Goal: Task Accomplishment & Management: Use online tool/utility

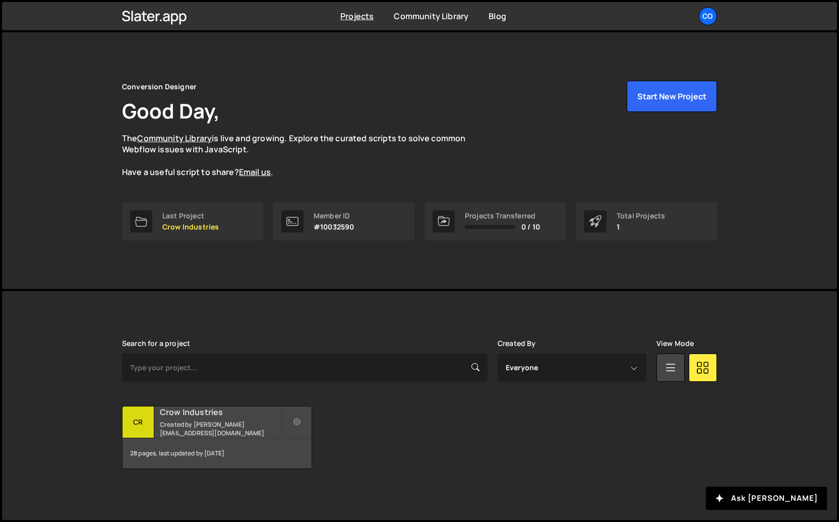
click at [215, 432] on small "Created by [PERSON_NAME][EMAIL_ADDRESS][DOMAIN_NAME]" at bounding box center [221, 428] width 122 height 17
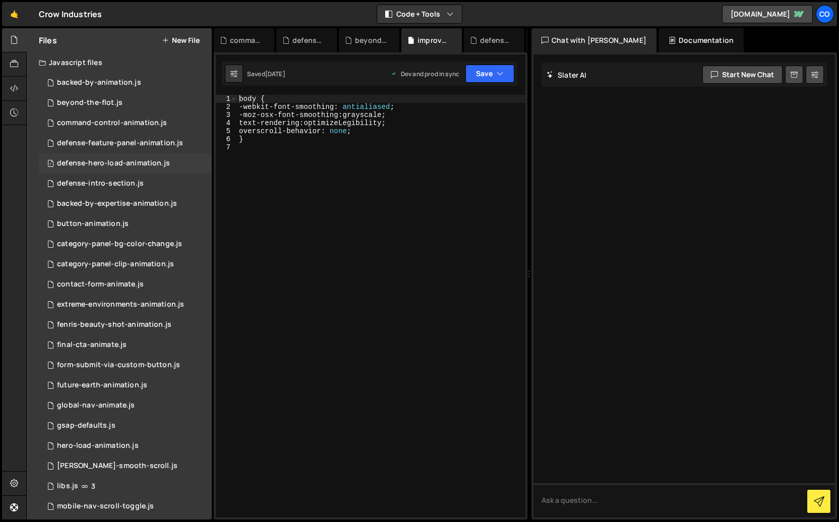
click at [89, 166] on div "defense-hero-load-animation.js" at bounding box center [113, 163] width 113 height 9
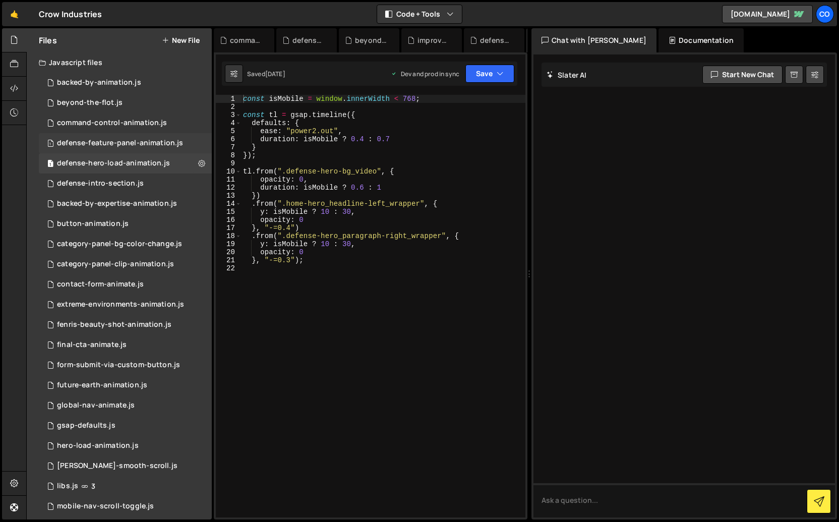
click at [96, 137] on div "1 defense-feature-panel-animation.js 0" at bounding box center [125, 143] width 173 height 20
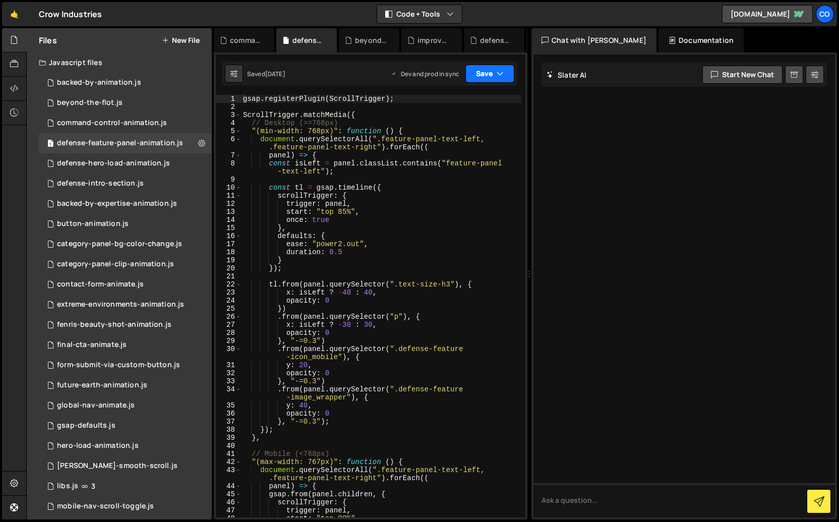
click at [502, 80] on button "Save" at bounding box center [489, 74] width 49 height 18
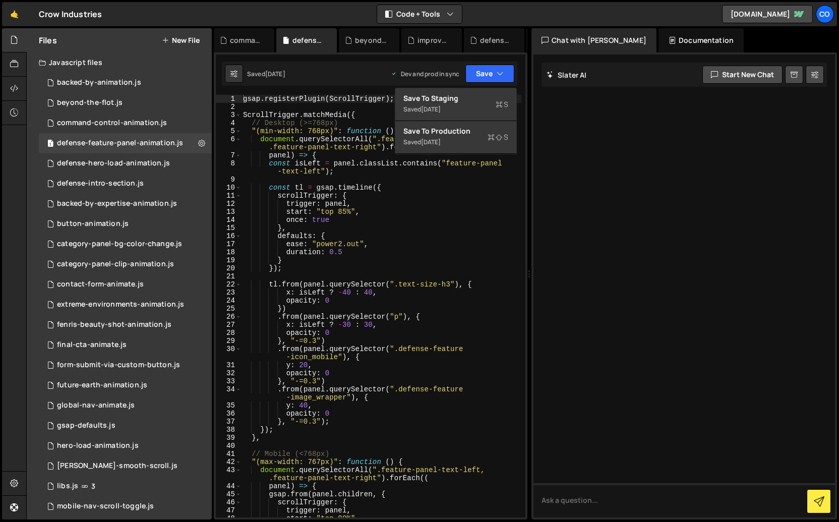
click at [237, 144] on div "6" at bounding box center [229, 143] width 26 height 16
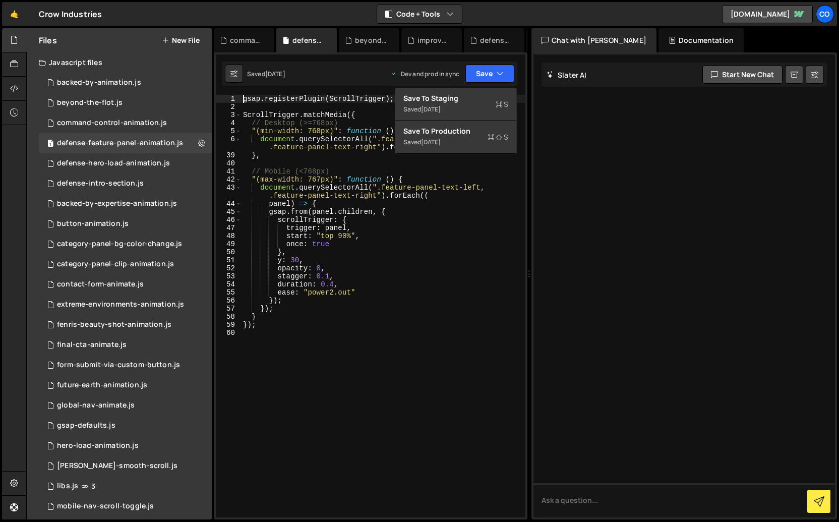
click at [235, 144] on div "6" at bounding box center [229, 143] width 26 height 16
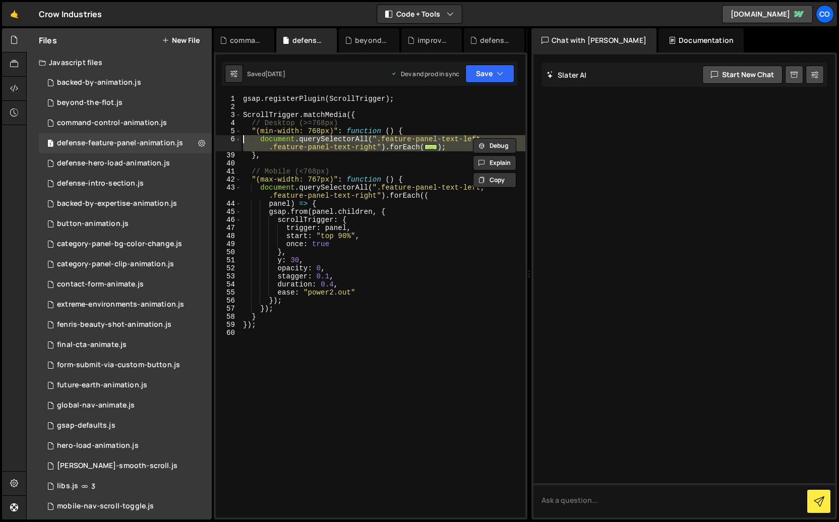
click at [234, 151] on div "39" at bounding box center [229, 155] width 26 height 8
click at [238, 141] on span at bounding box center [238, 139] width 6 height 8
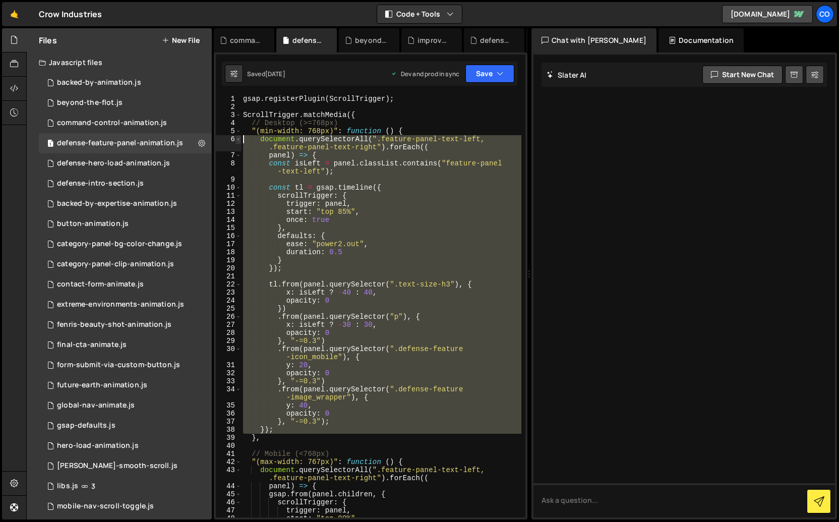
click at [238, 141] on span at bounding box center [238, 139] width 6 height 8
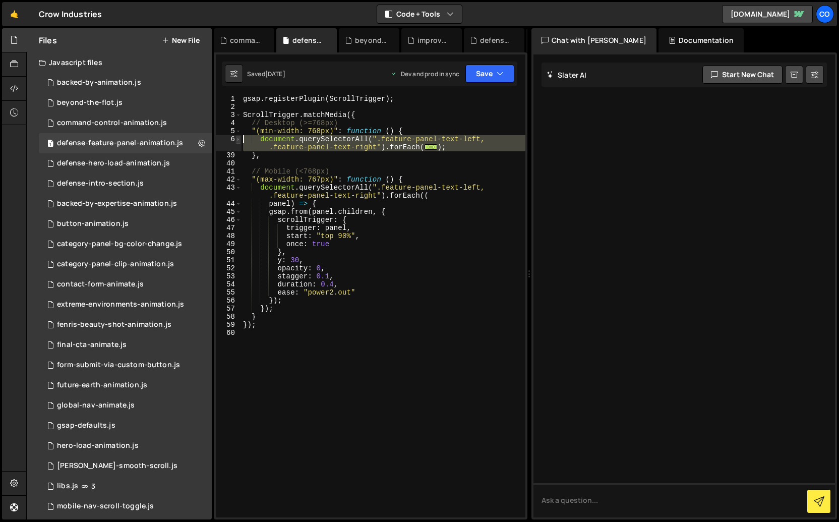
click at [238, 141] on span at bounding box center [238, 139] width 6 height 8
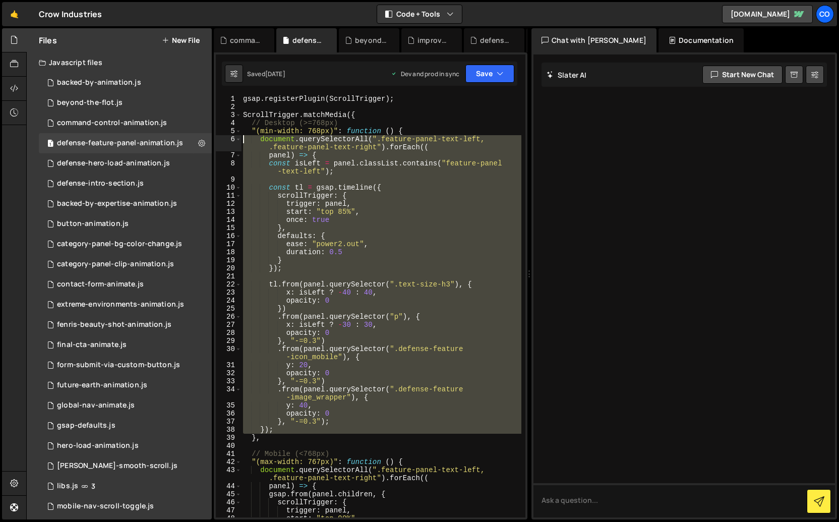
click at [240, 159] on div "8" at bounding box center [229, 167] width 26 height 16
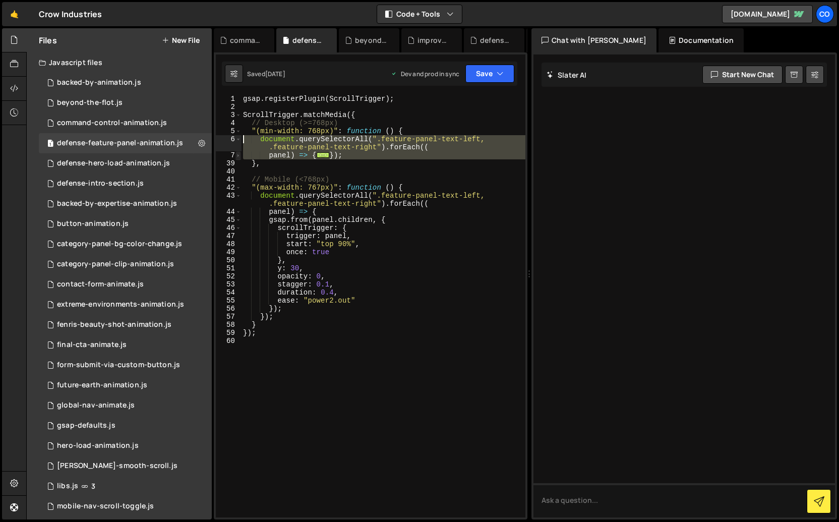
click at [239, 157] on span at bounding box center [238, 155] width 6 height 8
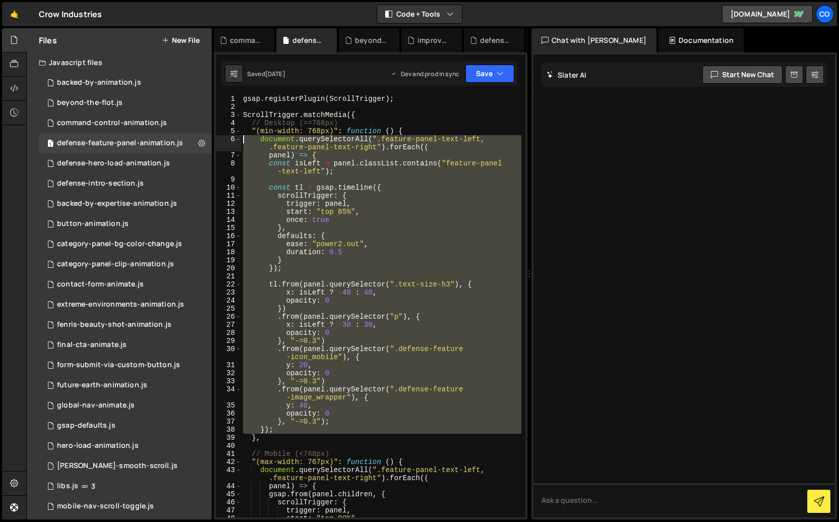
click at [372, 211] on div "gsap . registerPlugin ( ScrollTrigger ) ; ScrollTrigger . matchMedia ({ // Desk…" at bounding box center [381, 306] width 280 height 423
type textarea "start: "top 85%","
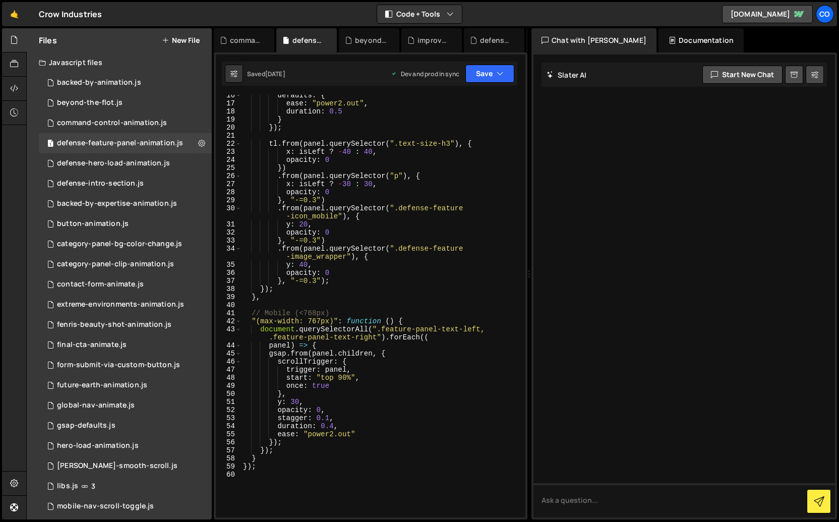
scroll to position [197, 0]
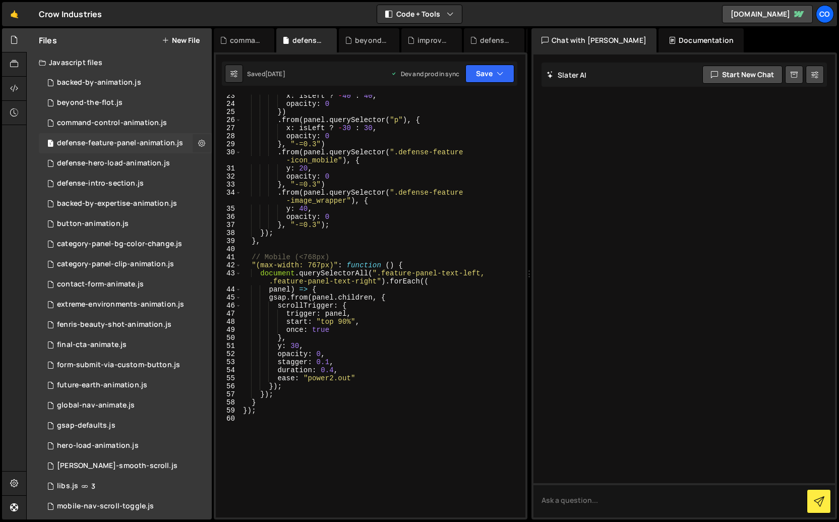
click at [201, 142] on icon at bounding box center [201, 143] width 7 height 10
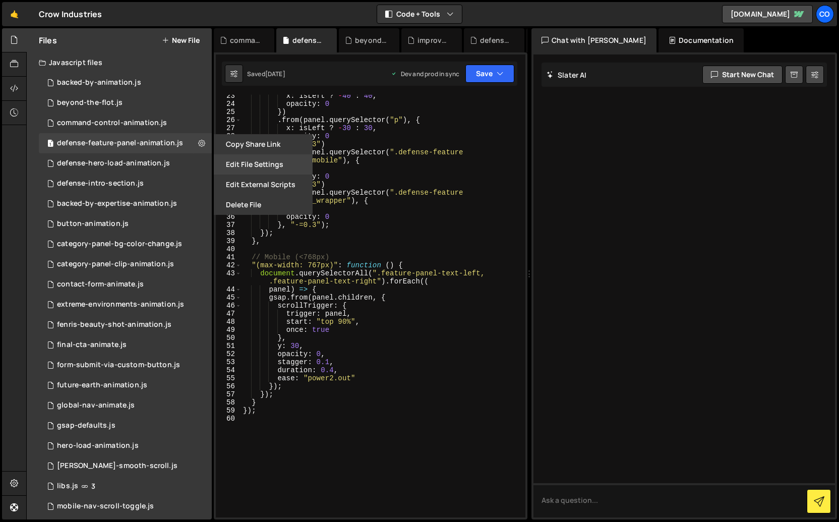
click at [251, 165] on button "Edit File Settings" at bounding box center [263, 164] width 99 height 20
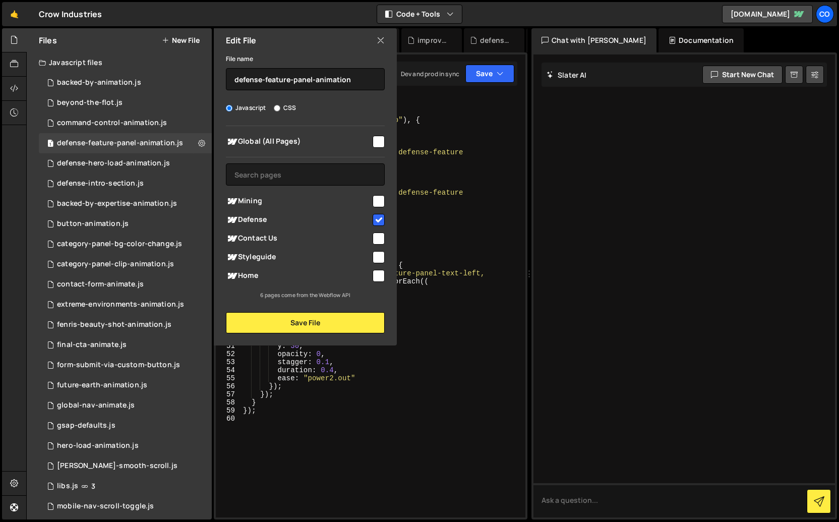
click at [383, 201] on input "checkbox" at bounding box center [379, 201] width 12 height 12
click at [329, 320] on button "Save File" at bounding box center [305, 322] width 159 height 21
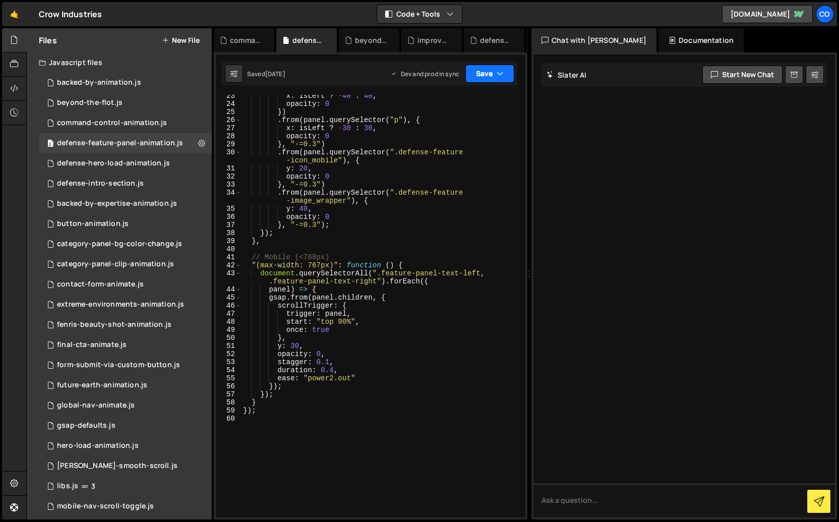
click at [499, 76] on icon "button" at bounding box center [500, 74] width 7 height 10
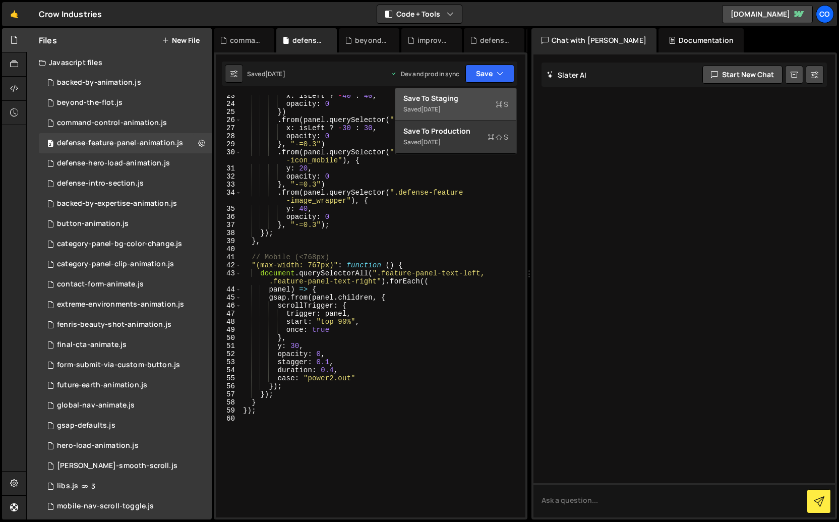
click at [471, 112] on div "Saved 2 weeks ago" at bounding box center [455, 109] width 105 height 12
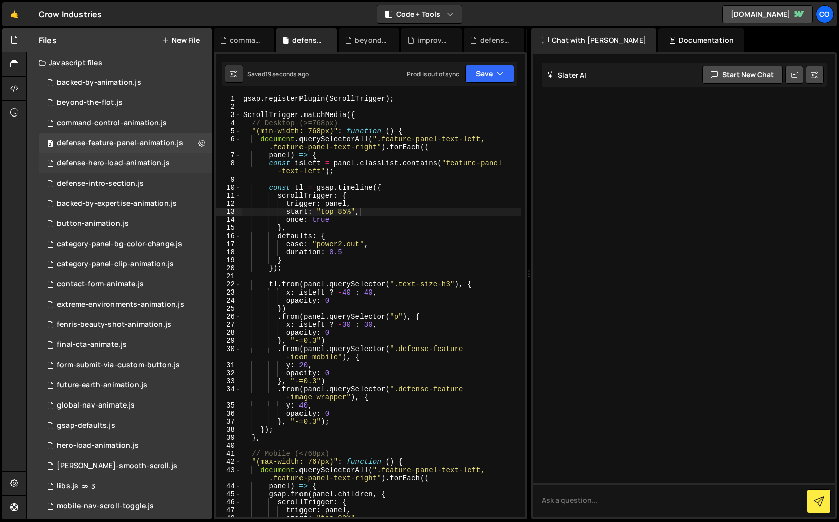
click at [195, 163] on div "1 defense-hero-load-animation.js 0" at bounding box center [125, 163] width 173 height 20
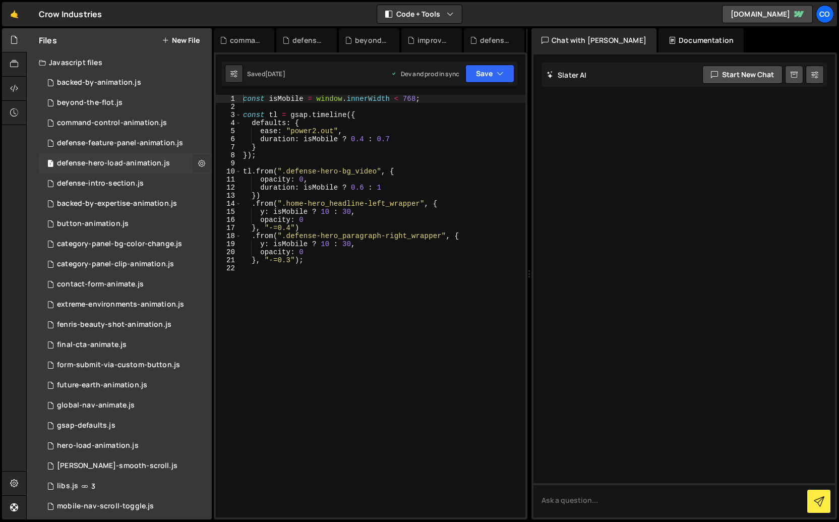
click at [198, 165] on icon at bounding box center [201, 163] width 7 height 10
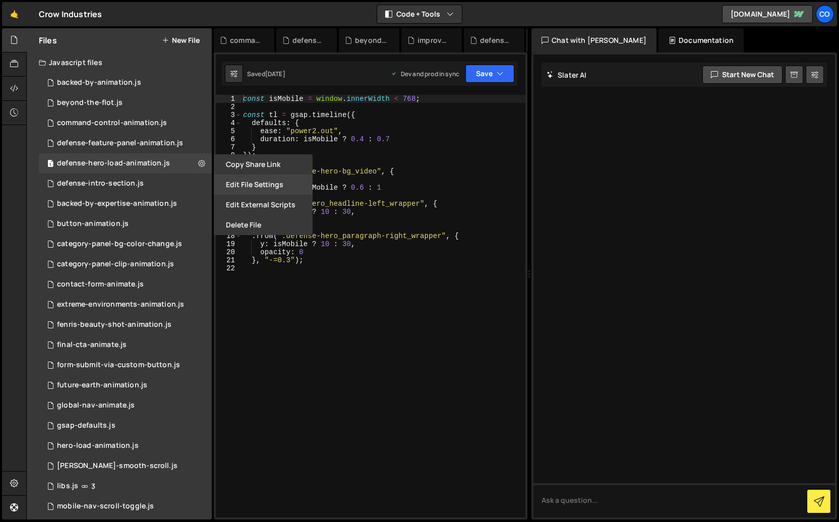
click at [237, 182] on button "Edit File Settings" at bounding box center [263, 184] width 99 height 20
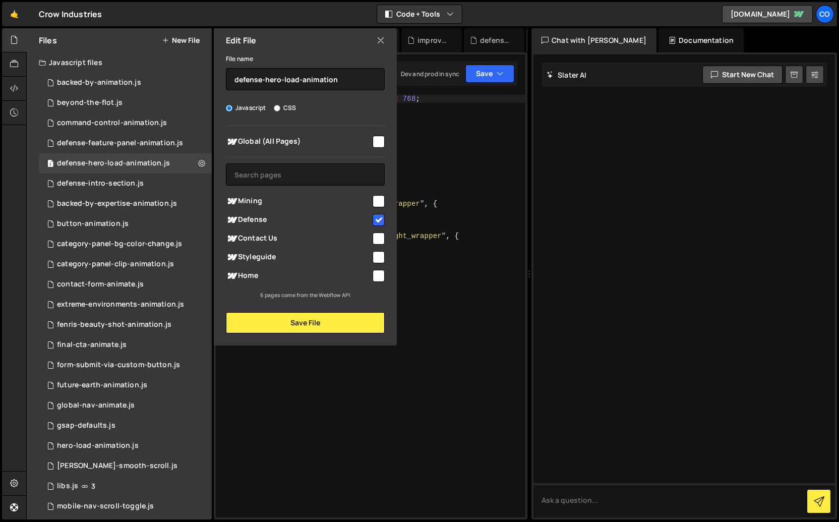
click at [375, 199] on input "checkbox" at bounding box center [379, 201] width 12 height 12
checkbox input "true"
click at [335, 331] on button "Save File" at bounding box center [305, 322] width 159 height 21
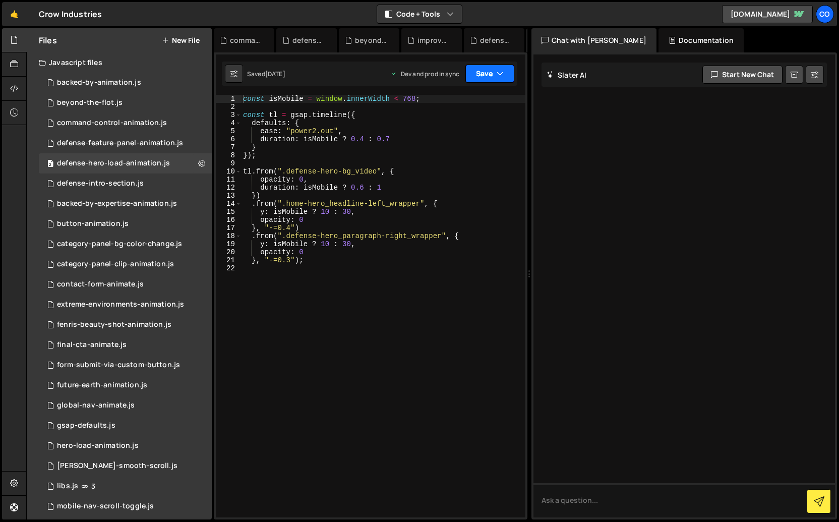
click at [506, 69] on button "Save" at bounding box center [489, 74] width 49 height 18
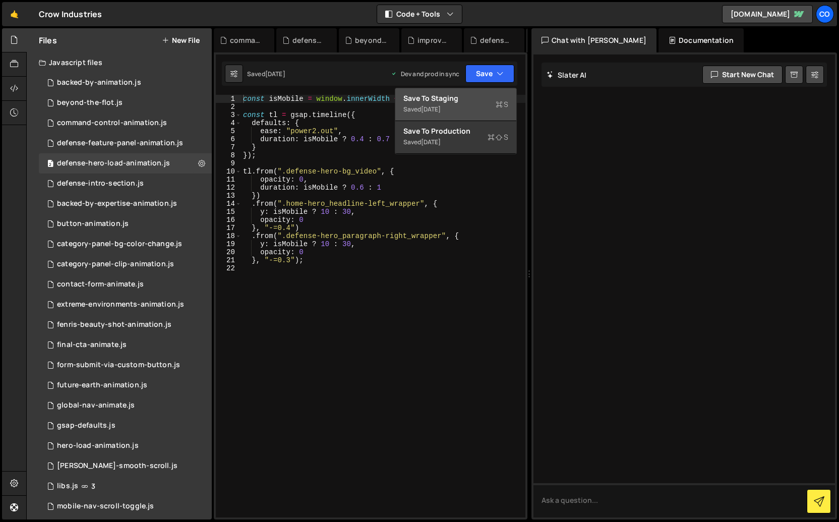
click at [469, 104] on div "Saved 2 weeks ago" at bounding box center [455, 109] width 105 height 12
